Goal: Feedback & Contribution: Leave review/rating

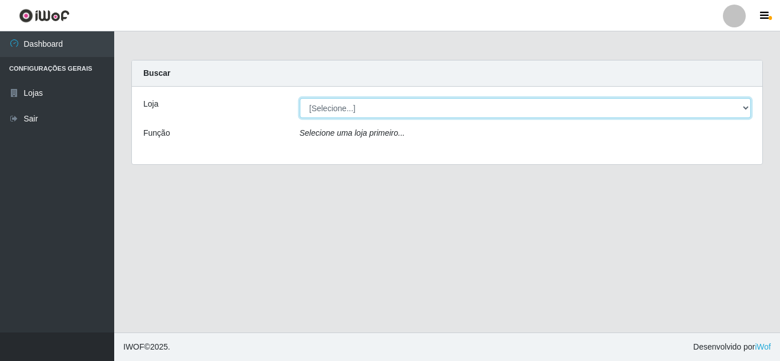
click at [513, 106] on select "[Selecione...] Rede Compras Supermercados - LOJA 5" at bounding box center [525, 108] width 451 height 20
drag, startPoint x: 464, startPoint y: 115, endPoint x: 454, endPoint y: 112, distance: 10.0
click at [457, 112] on select "[Selecione...] Rede Compras Supermercados - LOJA 5" at bounding box center [525, 108] width 451 height 20
select select "397"
click at [300, 98] on select "[Selecione...] Rede Compras Supermercados - LOJA 5" at bounding box center [525, 108] width 451 height 20
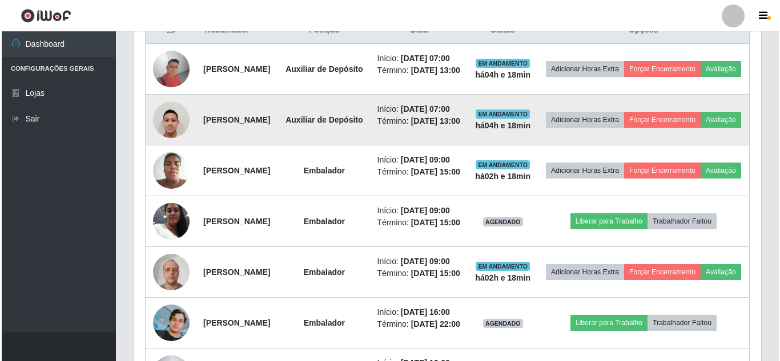
scroll to position [399, 0]
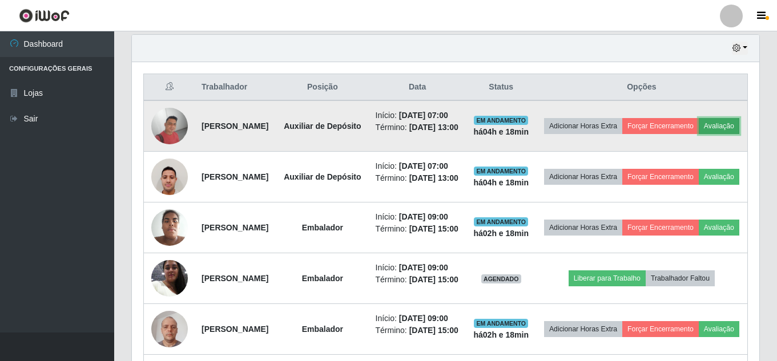
click at [699, 134] on button "Avaliação" at bounding box center [719, 126] width 41 height 16
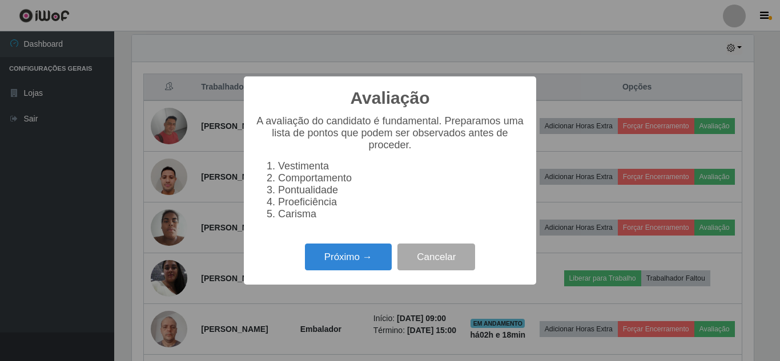
scroll to position [237, 621]
click at [362, 269] on button "Próximo →" at bounding box center [348, 257] width 87 height 27
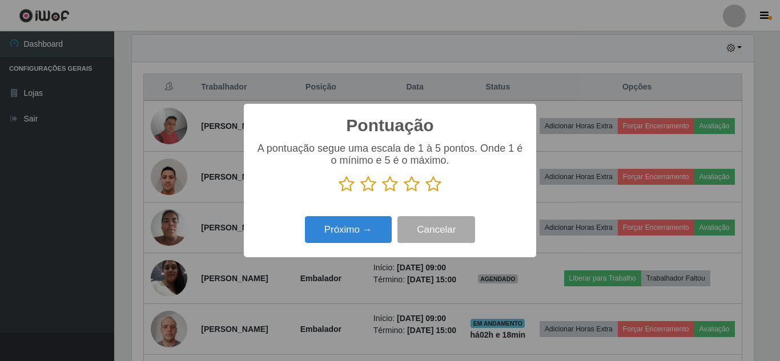
click at [431, 181] on icon at bounding box center [433, 184] width 16 height 17
click at [425, 193] on input "radio" at bounding box center [425, 193] width 0 height 0
click at [366, 212] on div "Pontuação × A pontuação segue uma escala de 1 à 5 pontos. Onde 1 é o mínimo e 5…" at bounding box center [390, 181] width 292 height 154
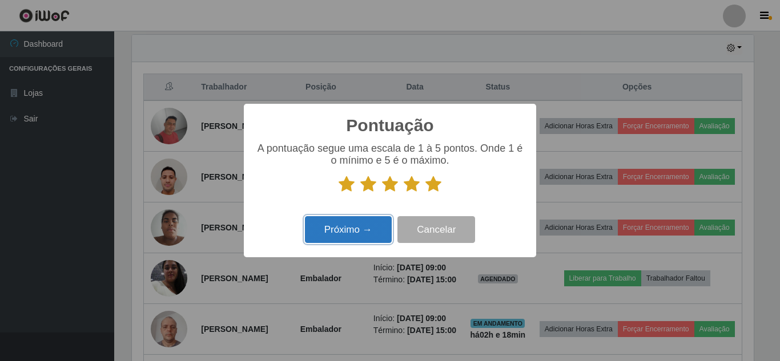
click at [366, 218] on button "Próximo →" at bounding box center [348, 229] width 87 height 27
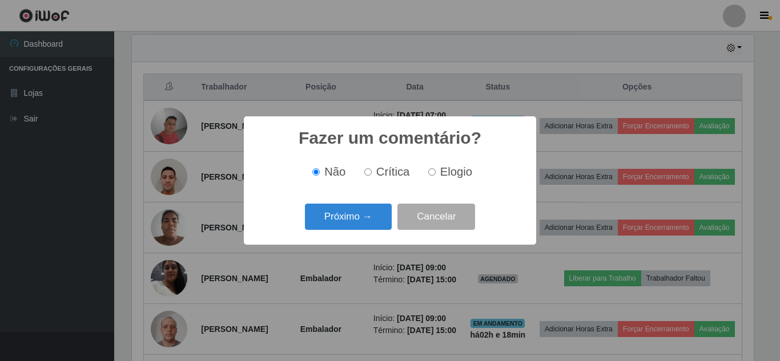
click at [366, 218] on button "Próximo →" at bounding box center [348, 217] width 87 height 27
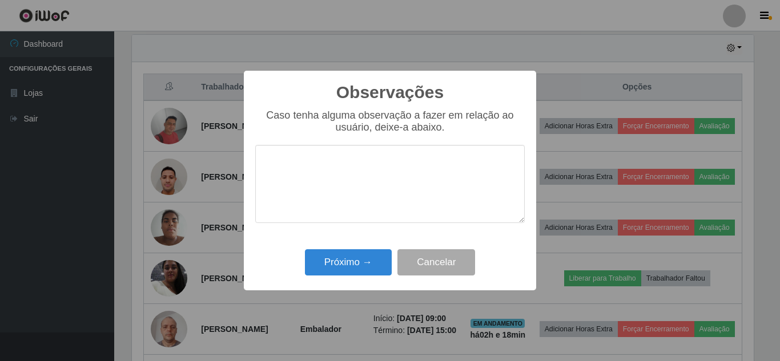
drag, startPoint x: 365, startPoint y: 236, endPoint x: 366, endPoint y: 250, distance: 14.3
click at [366, 240] on div "Observações × Caso tenha alguma observação a fazer em relação ao usuário, deixe…" at bounding box center [390, 181] width 292 height 220
drag, startPoint x: 366, startPoint y: 259, endPoint x: 416, endPoint y: 246, distance: 51.2
click at [366, 259] on button "Próximo →" at bounding box center [348, 262] width 87 height 27
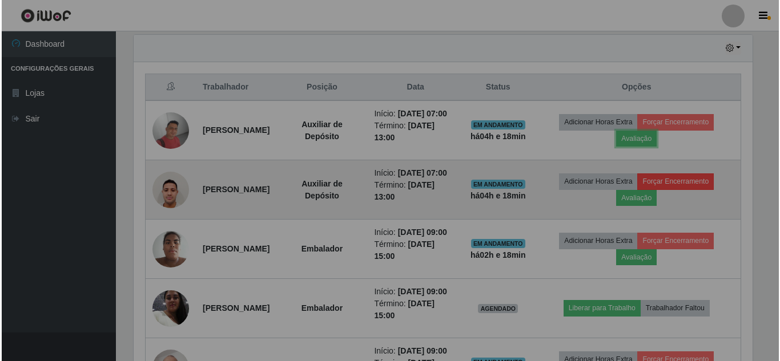
scroll to position [237, 627]
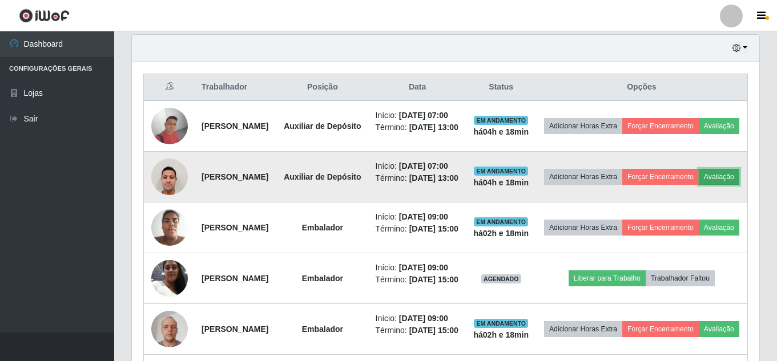
click at [699, 185] on button "Avaliação" at bounding box center [719, 177] width 41 height 16
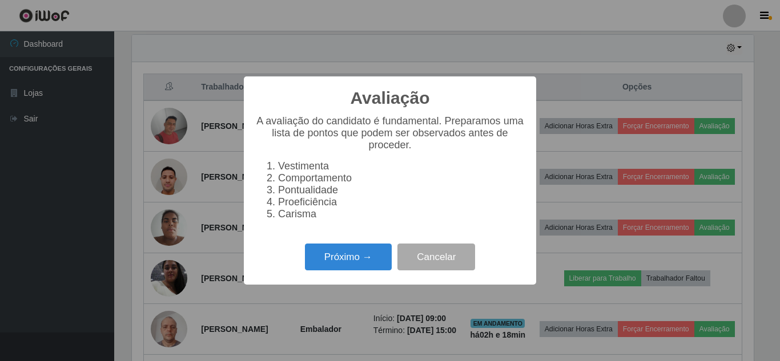
scroll to position [237, 621]
click at [359, 260] on button "Próximo →" at bounding box center [348, 257] width 87 height 27
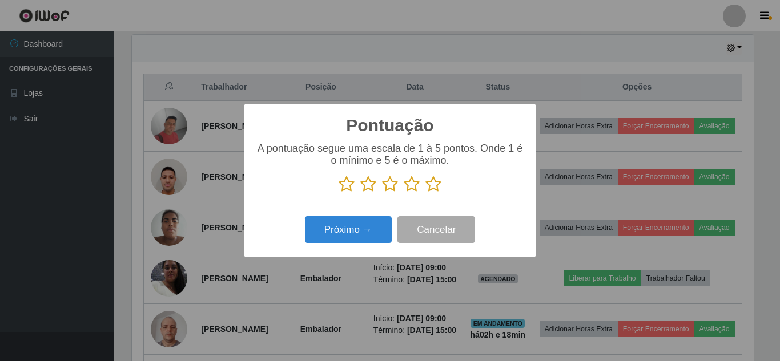
drag, startPoint x: 431, startPoint y: 182, endPoint x: 378, endPoint y: 216, distance: 62.4
click at [423, 191] on p at bounding box center [389, 184] width 269 height 17
click at [360, 228] on button "Próximo →" at bounding box center [348, 229] width 87 height 27
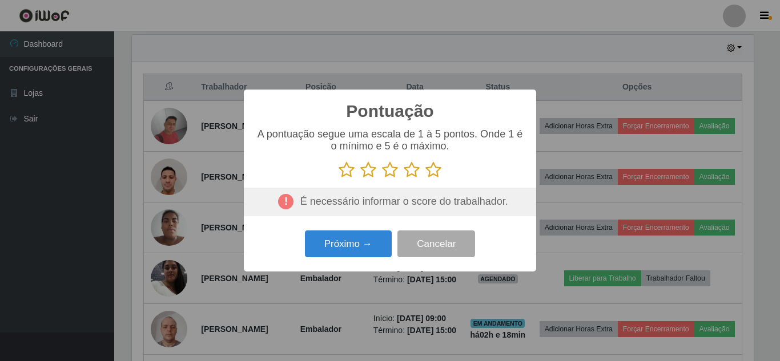
click at [433, 169] on icon at bounding box center [433, 170] width 16 height 17
click at [425, 179] on input "radio" at bounding box center [425, 179] width 0 height 0
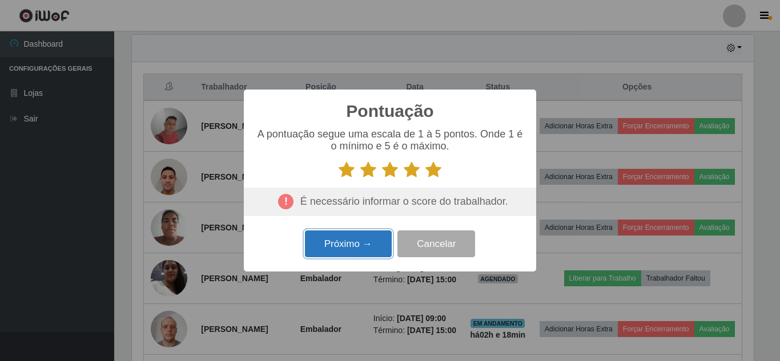
click at [346, 244] on button "Próximo →" at bounding box center [348, 244] width 87 height 27
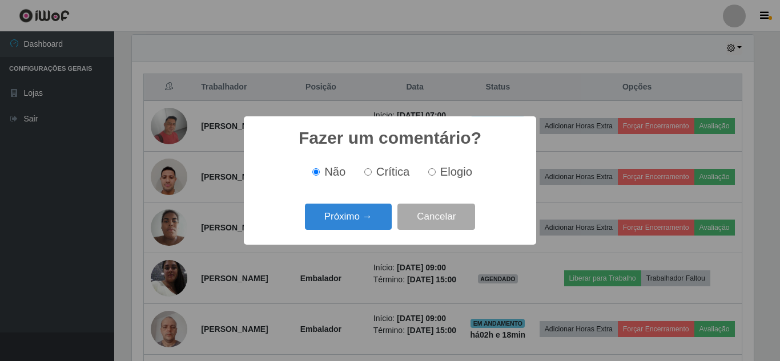
click at [356, 235] on div "Fazer um comentário? × Não Crítica Elogio Próximo → Cancelar" at bounding box center [390, 180] width 292 height 128
click at [362, 216] on button "Próximo →" at bounding box center [348, 217] width 87 height 27
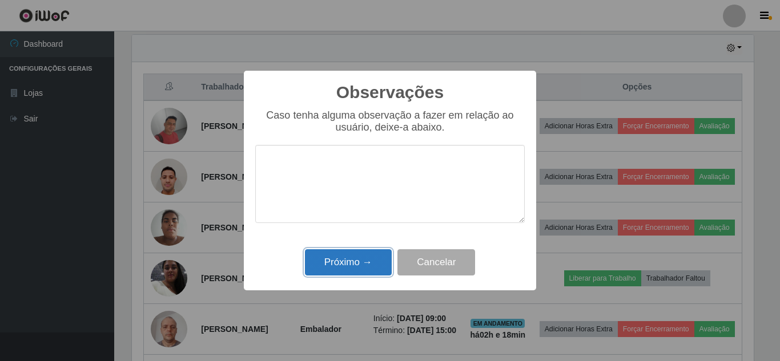
click at [356, 267] on button "Próximo →" at bounding box center [348, 262] width 87 height 27
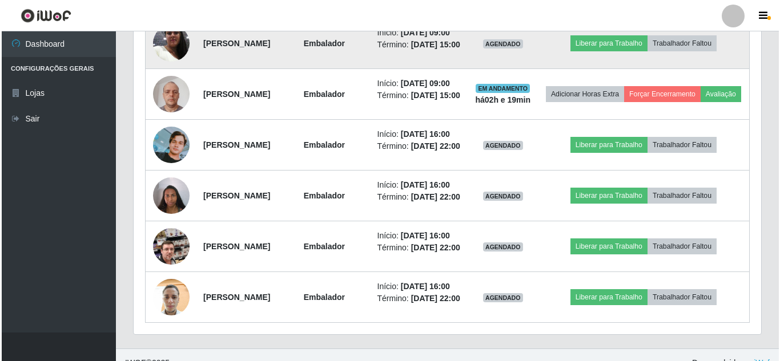
scroll to position [628, 0]
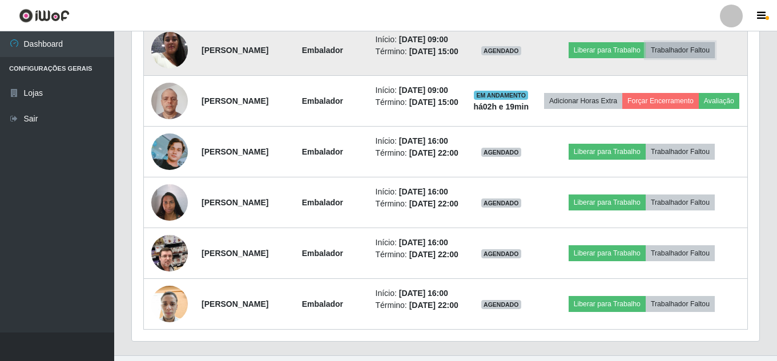
click at [696, 58] on button "Trabalhador Faltou" at bounding box center [679, 50] width 69 height 16
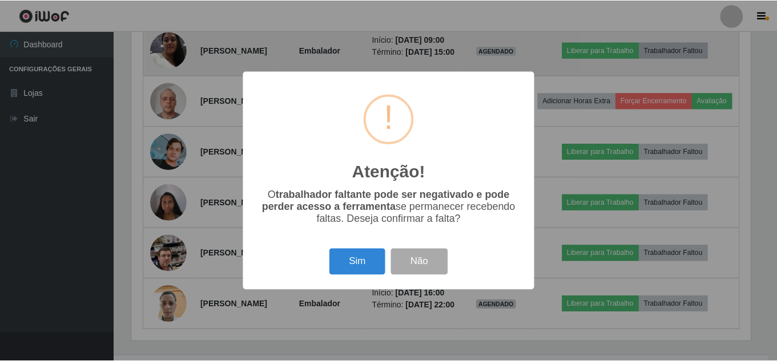
scroll to position [237, 621]
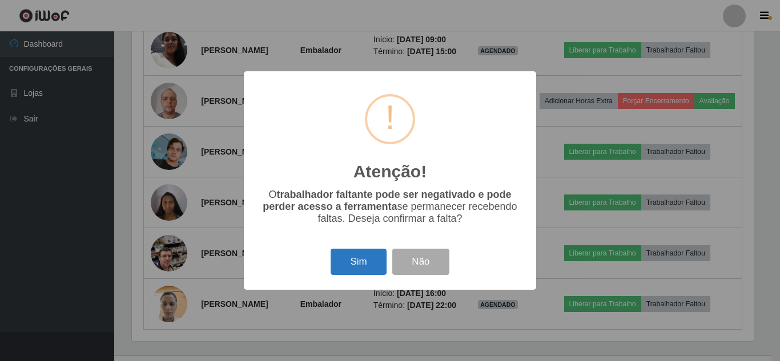
click at [360, 264] on button "Sim" at bounding box center [357, 262] width 55 height 27
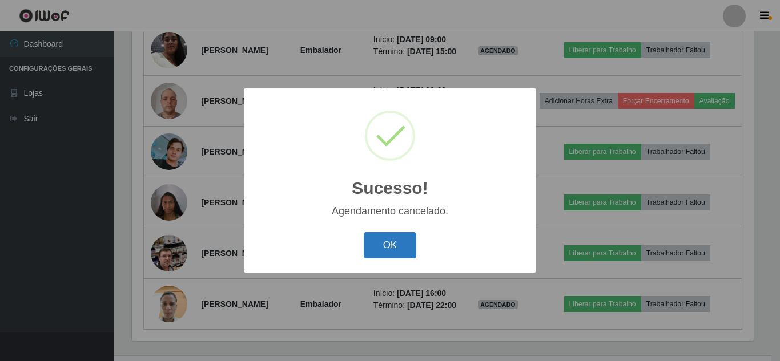
click at [389, 240] on button "OK" at bounding box center [390, 245] width 53 height 27
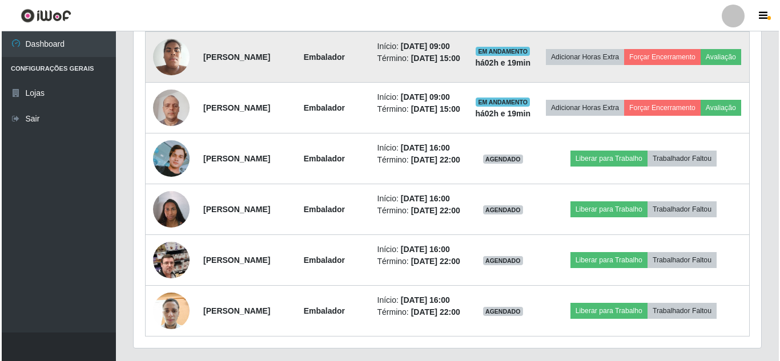
scroll to position [571, 0]
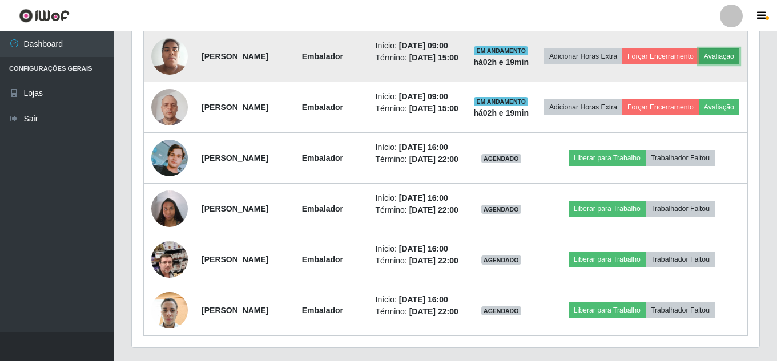
click at [699, 64] on button "Avaliação" at bounding box center [719, 57] width 41 height 16
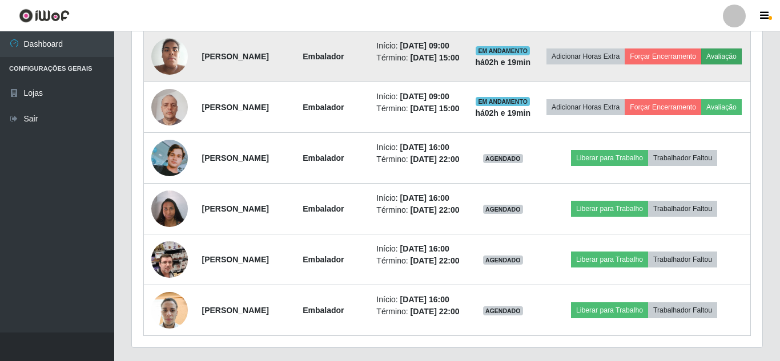
scroll to position [237, 621]
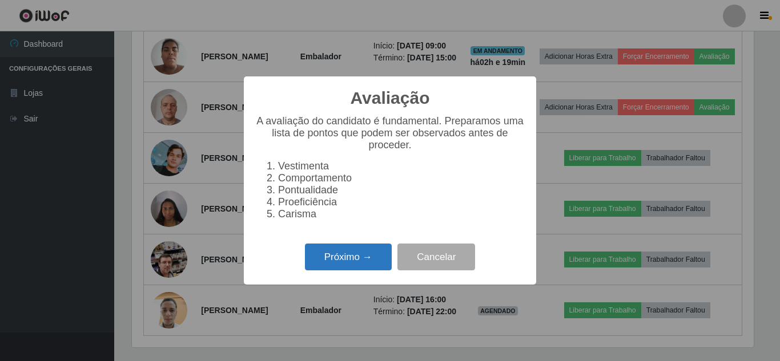
click at [356, 269] on button "Próximo →" at bounding box center [348, 257] width 87 height 27
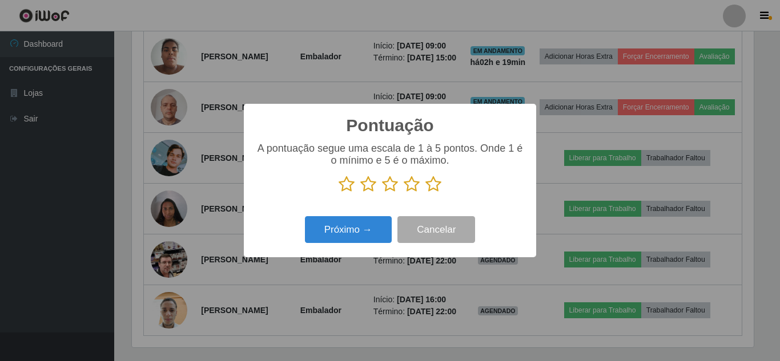
scroll to position [570435, 570051]
drag, startPoint x: 430, startPoint y: 184, endPoint x: 390, endPoint y: 211, distance: 48.3
click at [430, 185] on icon at bounding box center [433, 184] width 16 height 17
click at [425, 193] on input "radio" at bounding box center [425, 193] width 0 height 0
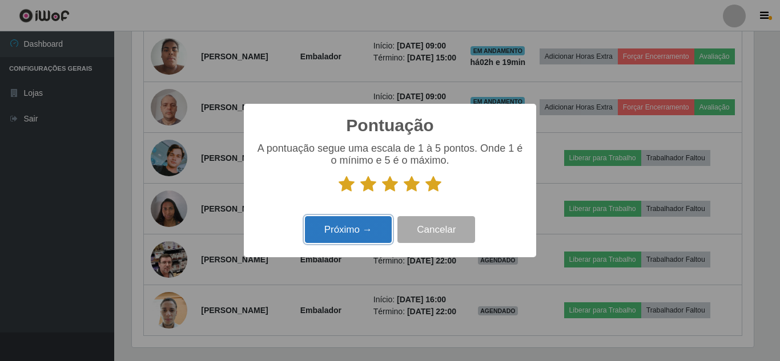
click at [346, 238] on button "Próximo →" at bounding box center [348, 229] width 87 height 27
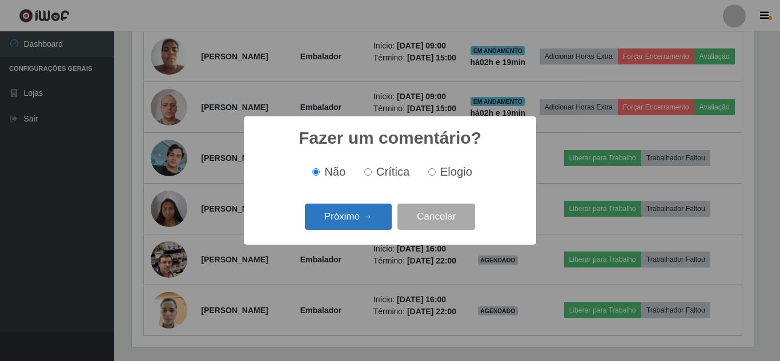
click at [350, 223] on button "Próximo →" at bounding box center [348, 217] width 87 height 27
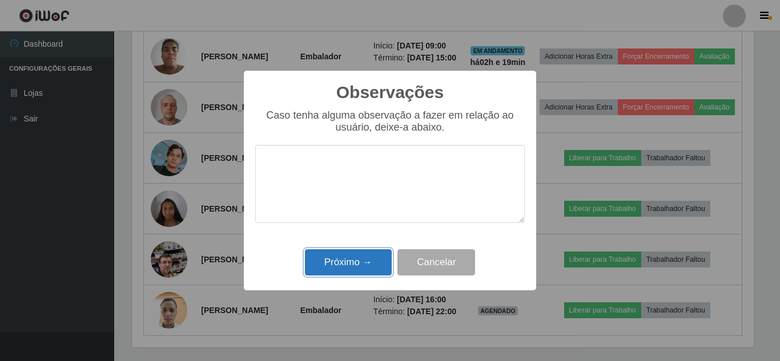
click at [354, 257] on button "Próximo →" at bounding box center [348, 262] width 87 height 27
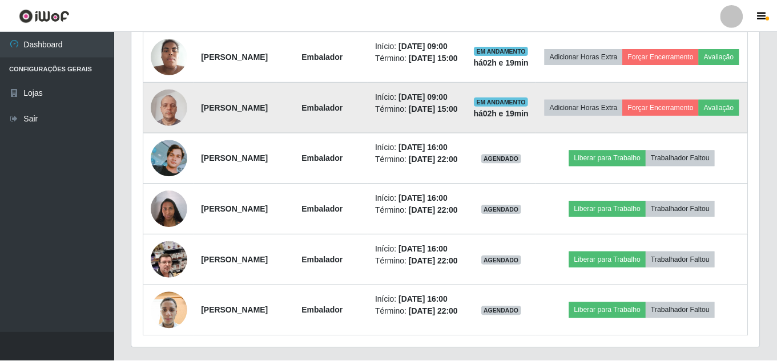
scroll to position [0, 0]
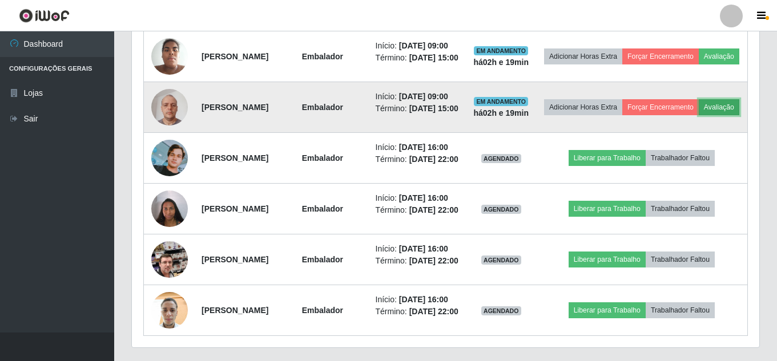
click at [699, 115] on button "Avaliação" at bounding box center [719, 107] width 41 height 16
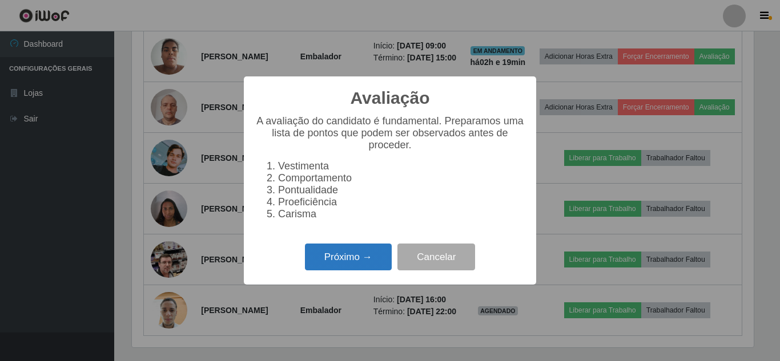
click at [338, 270] on button "Próximo →" at bounding box center [348, 257] width 87 height 27
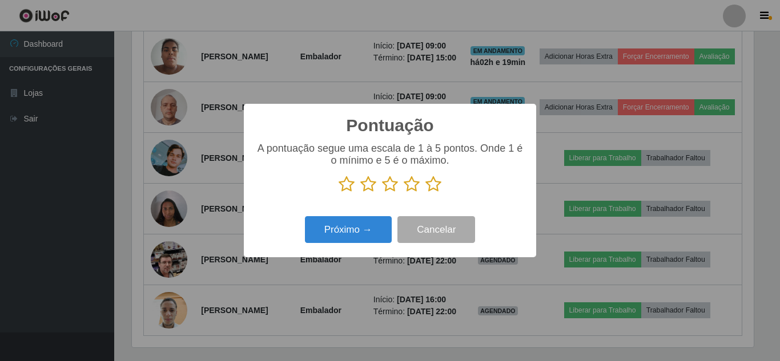
drag, startPoint x: 438, startPoint y: 184, endPoint x: 385, endPoint y: 215, distance: 61.4
click at [436, 187] on icon at bounding box center [433, 184] width 16 height 17
click at [425, 193] on input "radio" at bounding box center [425, 193] width 0 height 0
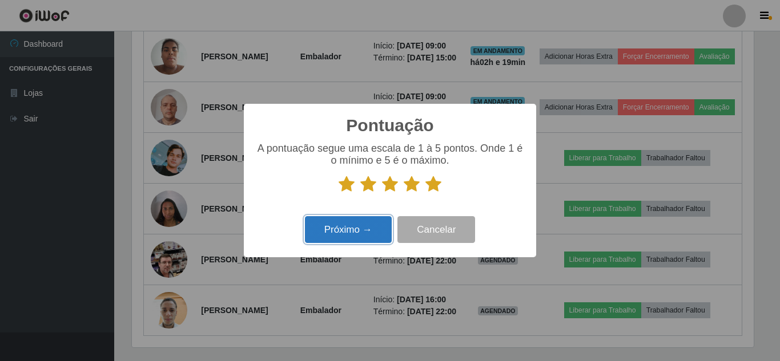
click at [345, 235] on button "Próximo →" at bounding box center [348, 229] width 87 height 27
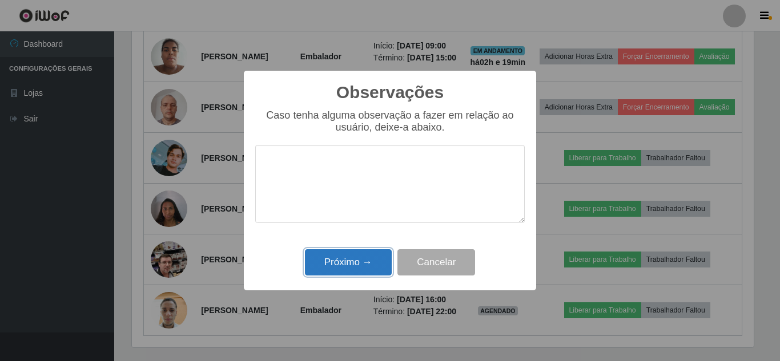
drag, startPoint x: 357, startPoint y: 262, endPoint x: 365, endPoint y: 263, distance: 8.1
click at [362, 263] on button "Próximo →" at bounding box center [348, 262] width 87 height 27
